Goal: Find specific page/section: Find specific page/section

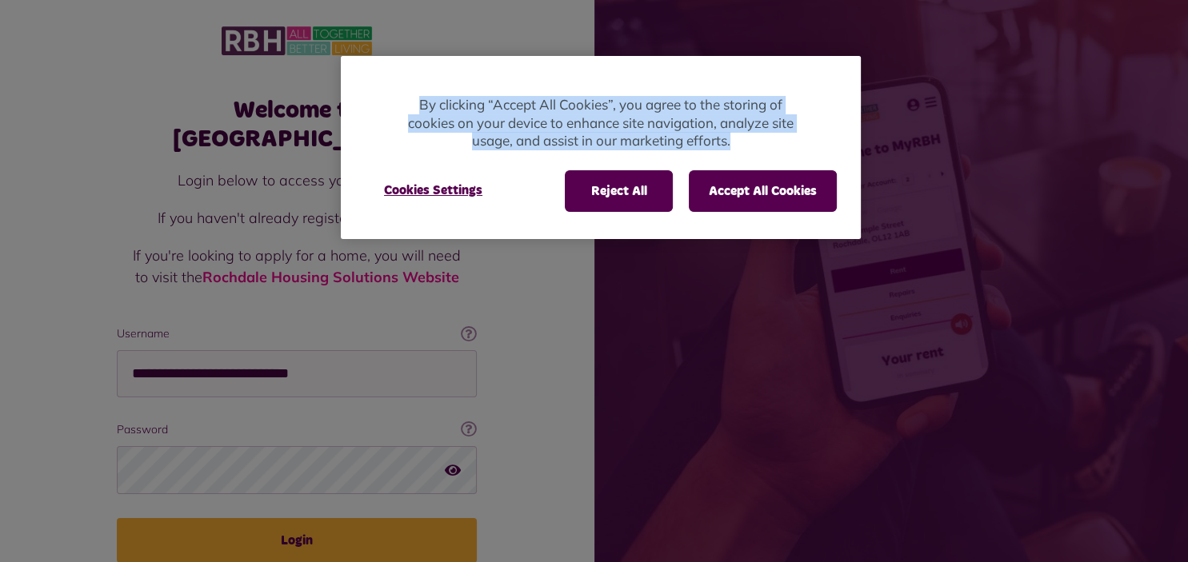
drag, startPoint x: 0, startPoint y: 0, endPoint x: 718, endPoint y: 214, distance: 749.4
click at [718, 214] on div at bounding box center [594, 281] width 1188 height 562
click at [638, 195] on button "Reject All" at bounding box center [619, 191] width 108 height 42
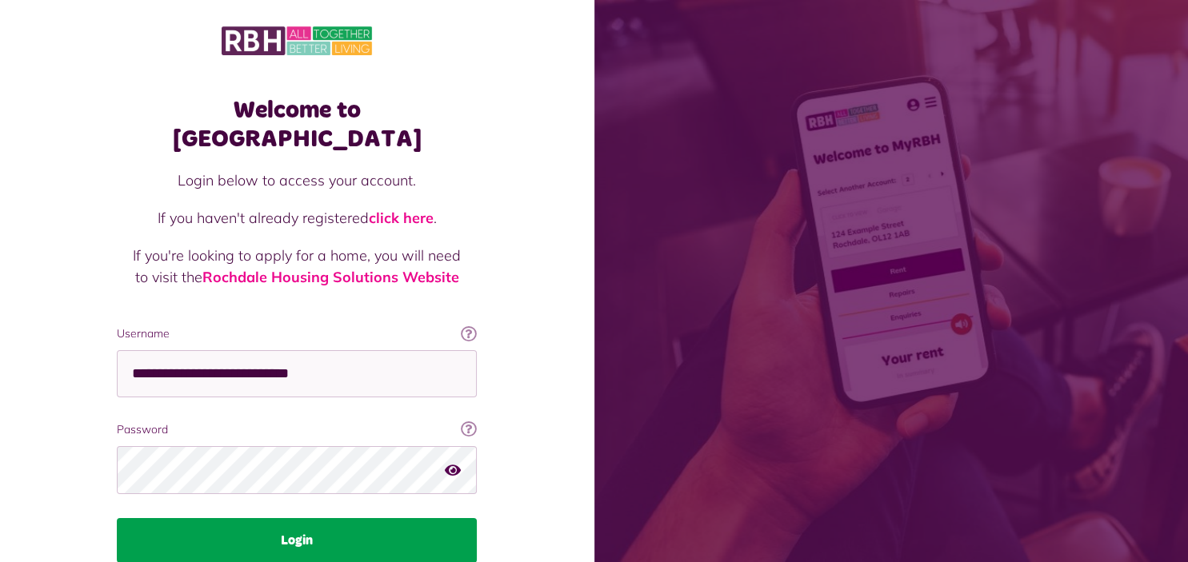
click at [290, 518] on button "Login" at bounding box center [297, 540] width 360 height 45
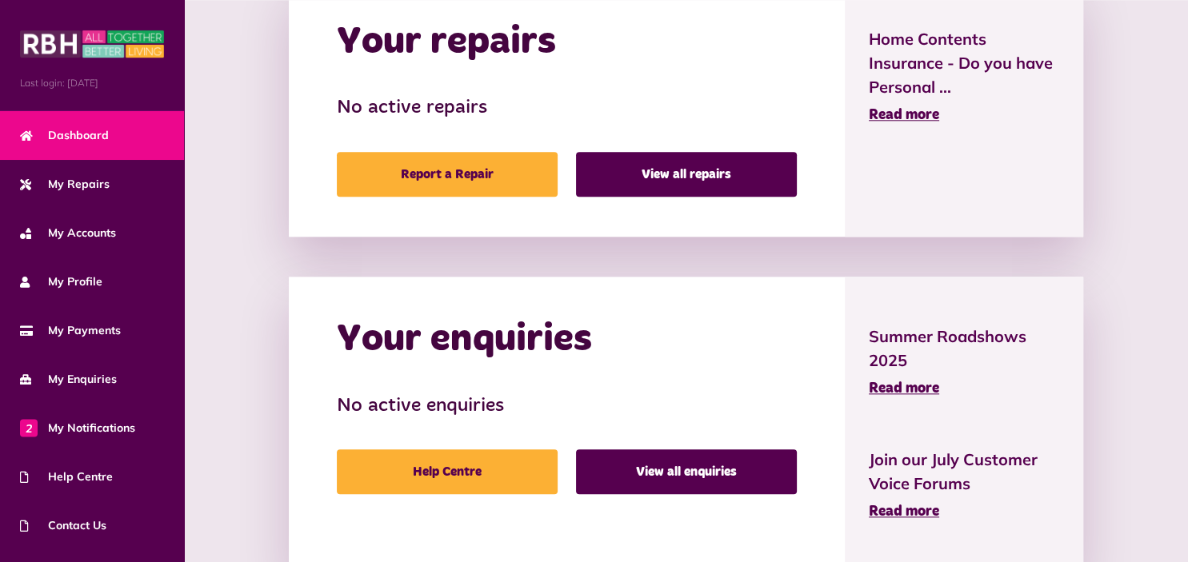
scroll to position [762, 0]
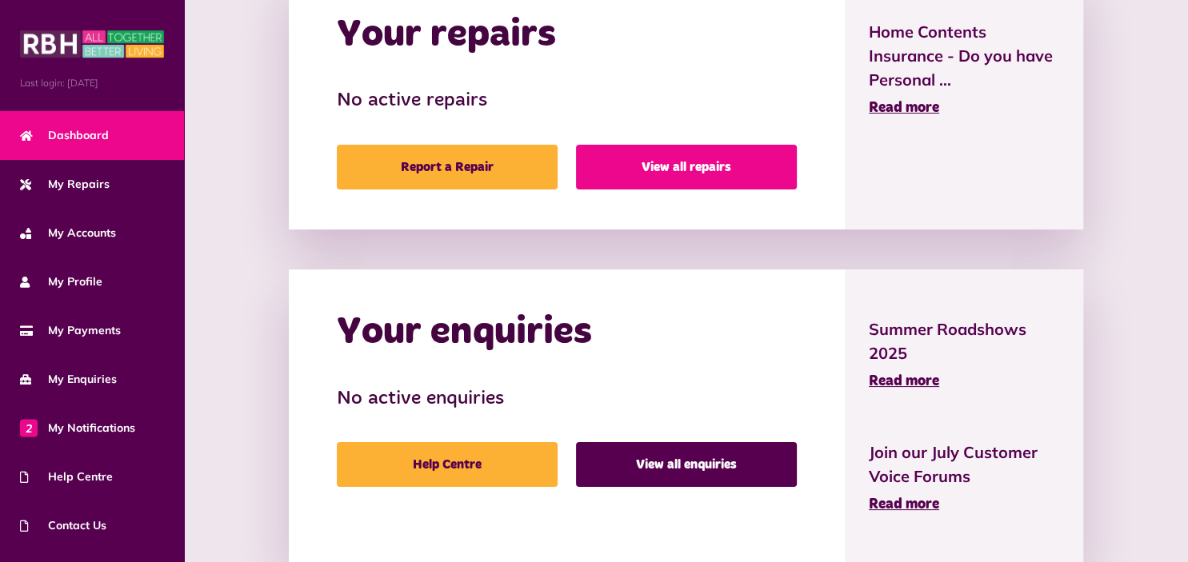
click at [710, 156] on link "View all repairs" at bounding box center [686, 167] width 221 height 45
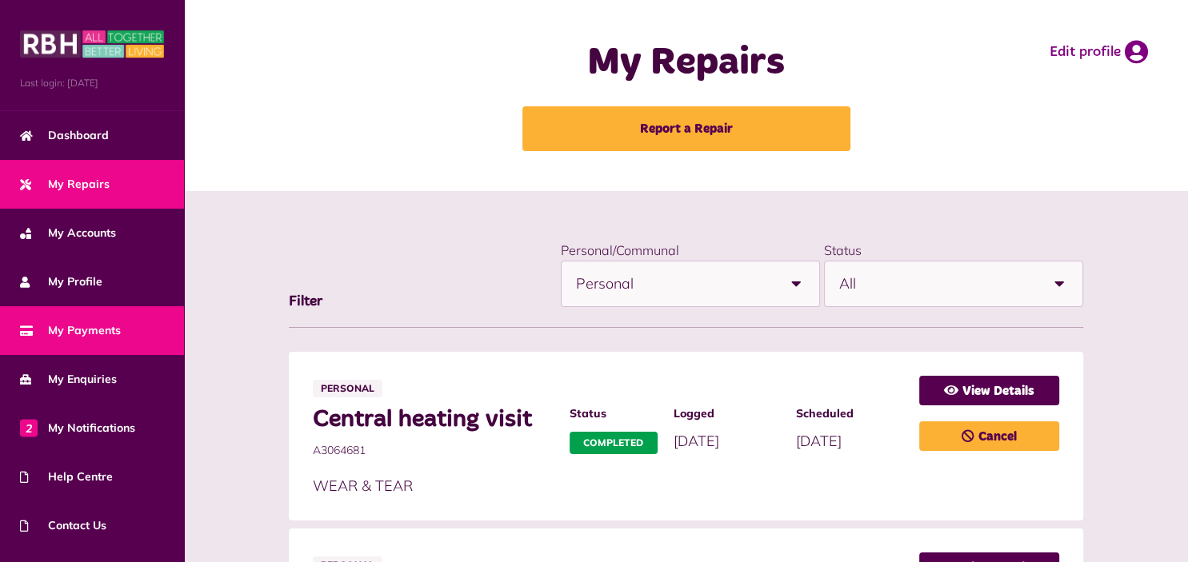
click at [100, 334] on span "My Payments" at bounding box center [70, 330] width 101 height 17
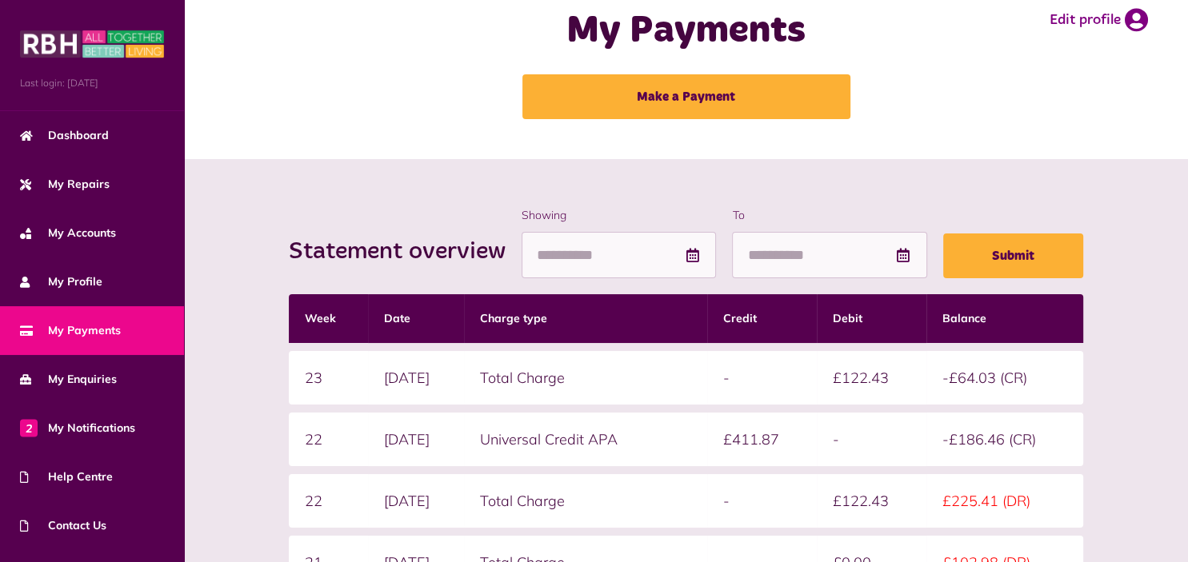
scroll to position [28, 0]
